Goal: Information Seeking & Learning: Learn about a topic

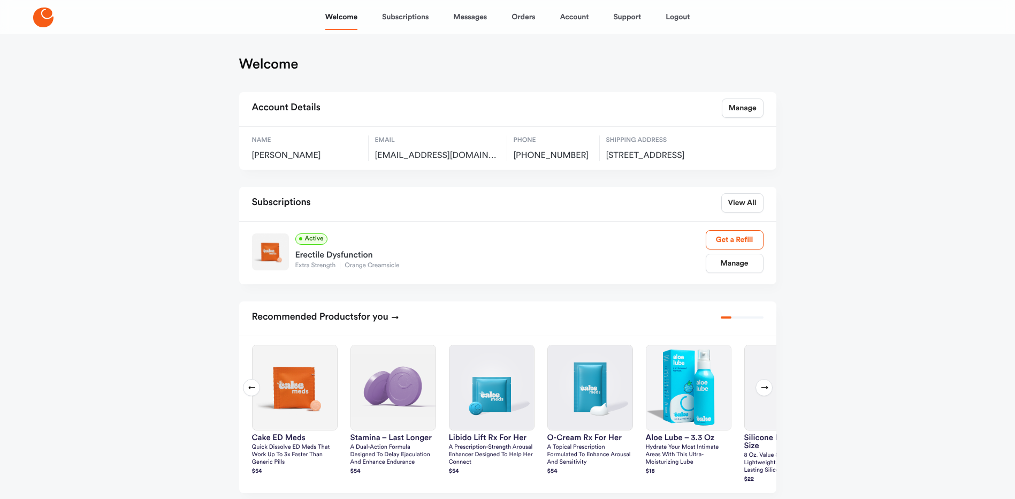
click at [763, 392] on icon at bounding box center [764, 387] width 9 height 9
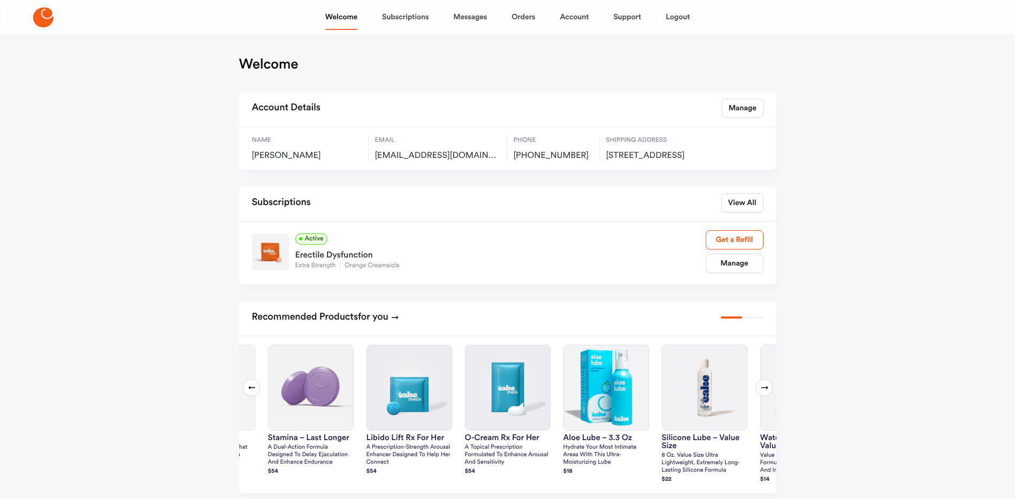
click at [763, 392] on icon at bounding box center [764, 387] width 9 height 9
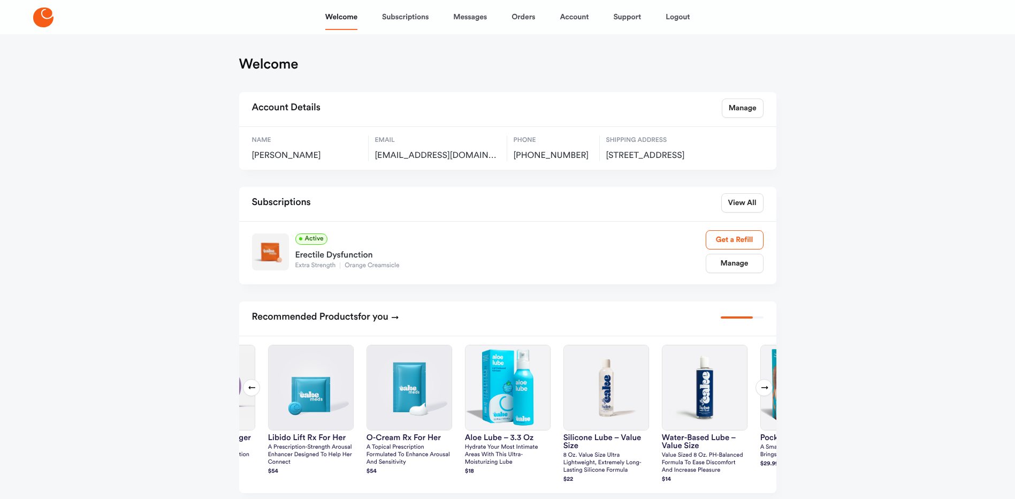
click at [763, 392] on icon at bounding box center [764, 387] width 9 height 9
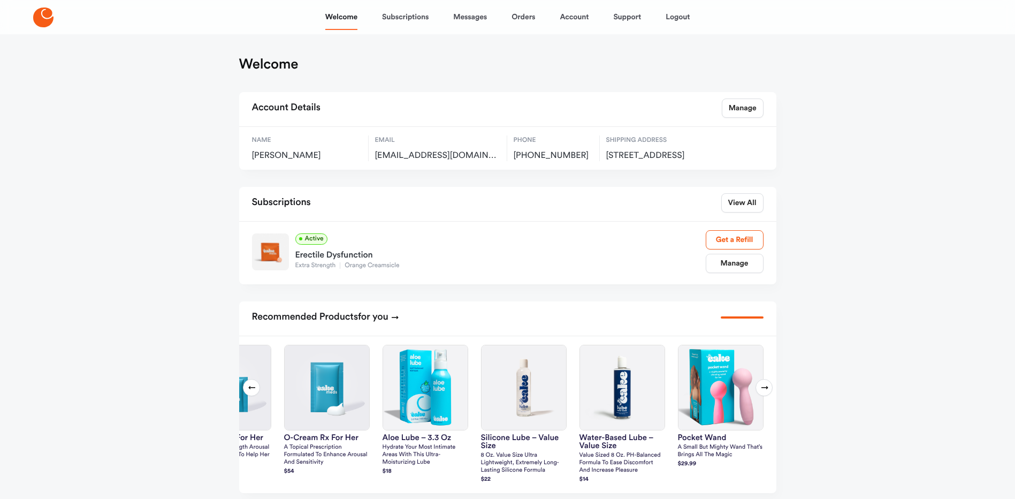
click at [763, 392] on icon at bounding box center [764, 387] width 9 height 9
click at [255, 392] on icon at bounding box center [252, 387] width 9 height 9
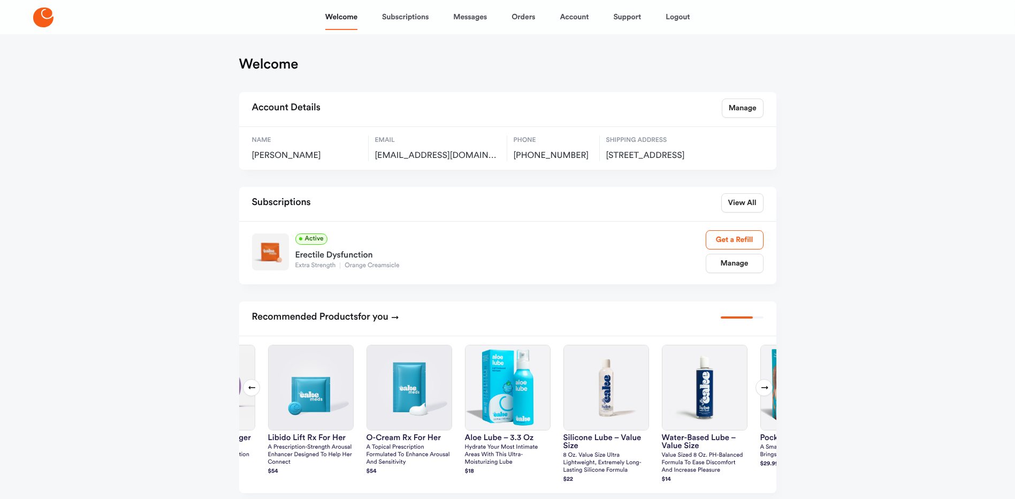
click at [251, 392] on icon at bounding box center [252, 387] width 9 height 9
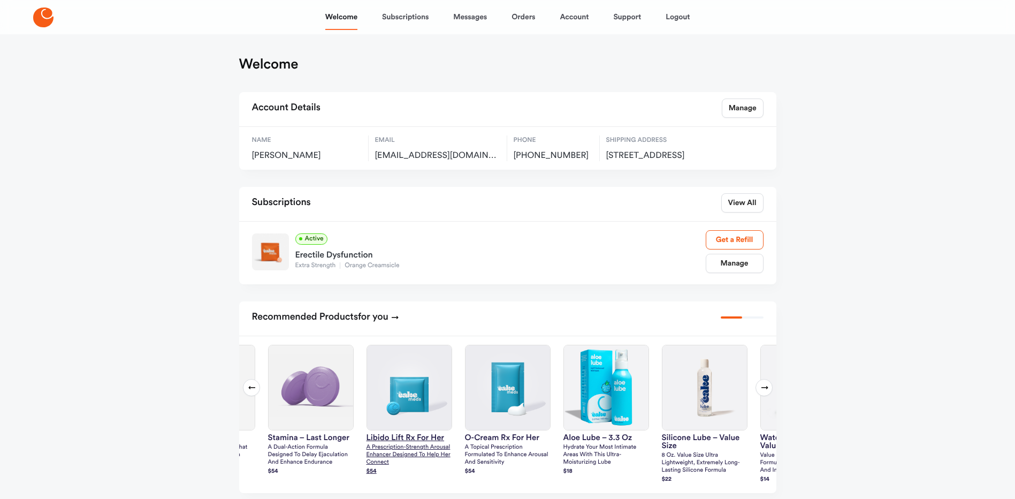
click at [379, 459] on p "A prescription-strength arousal enhancer designed to help her connect" at bounding box center [410, 455] width 86 height 22
